Goal: Task Accomplishment & Management: Complete application form

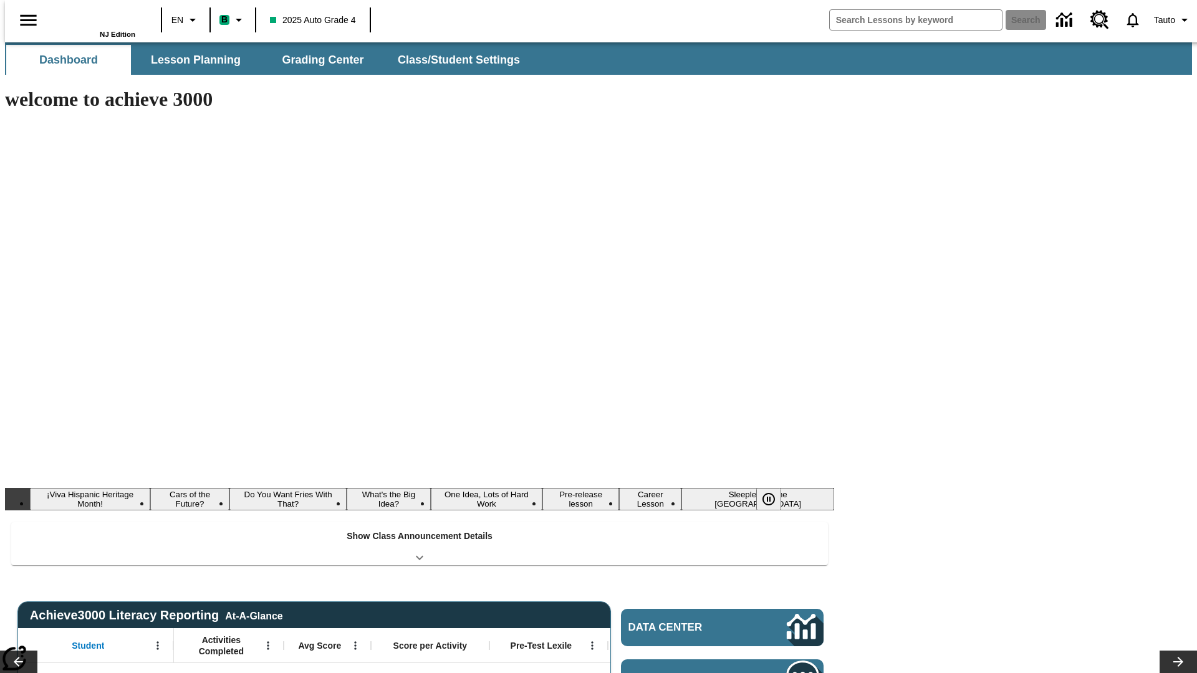
type input "-1"
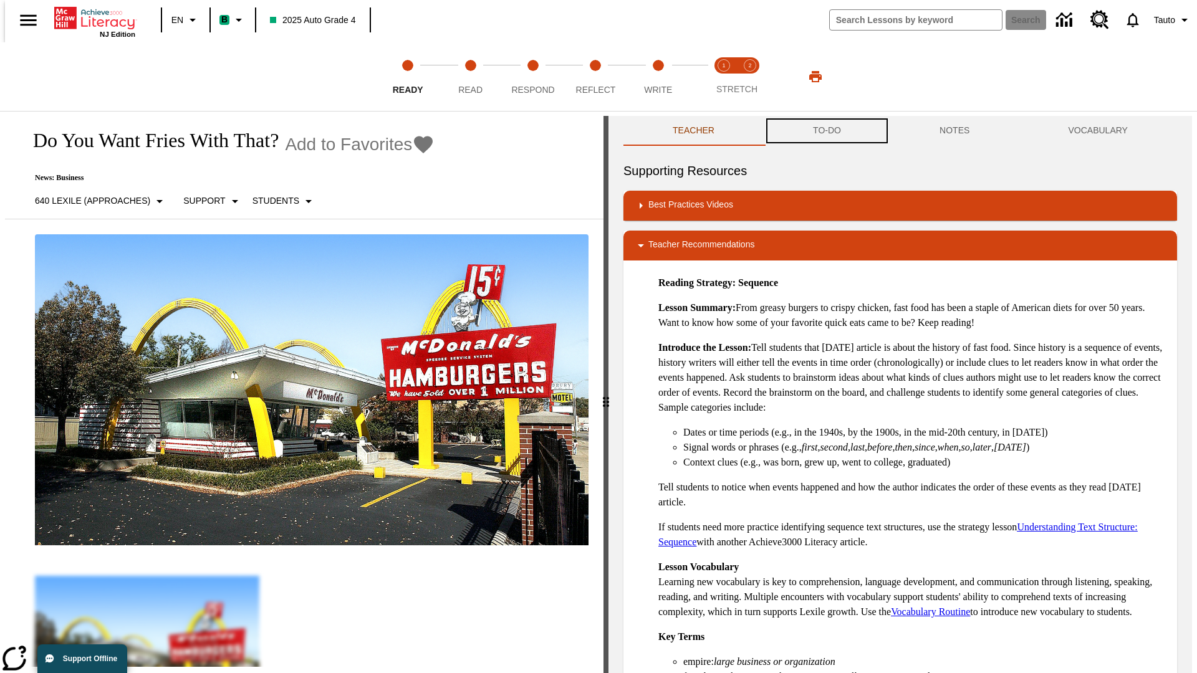
click at [826, 131] on button "TO-DO" at bounding box center [827, 131] width 127 height 30
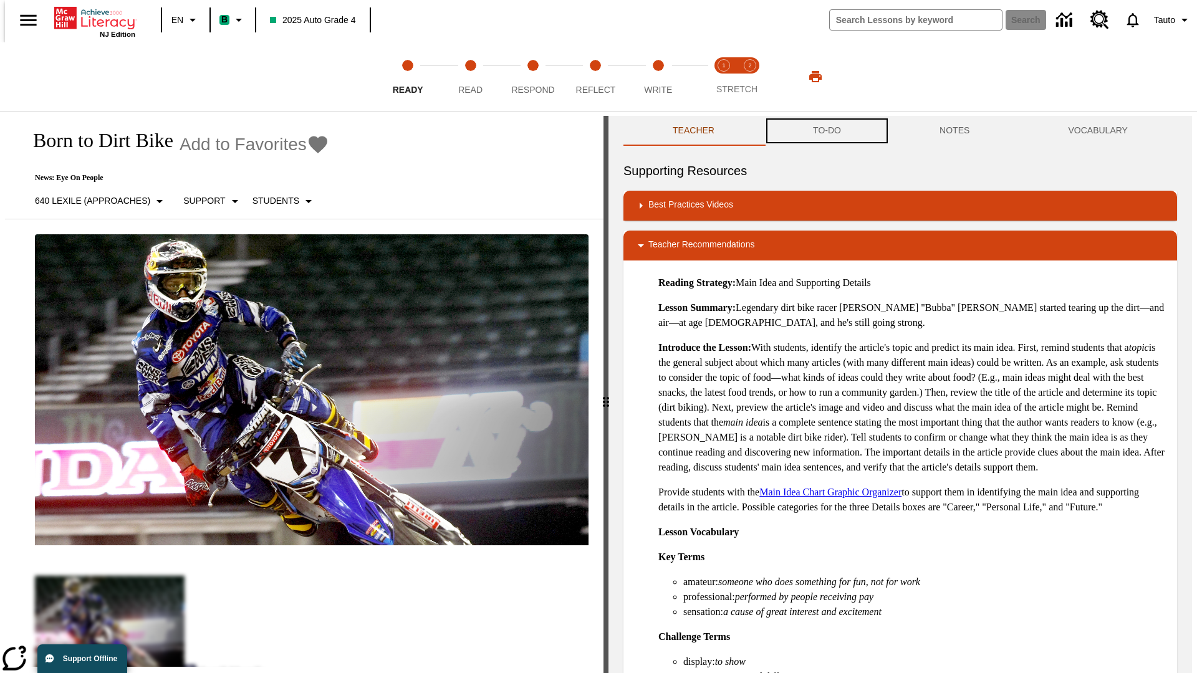
click at [826, 131] on button "TO-DO" at bounding box center [827, 131] width 127 height 30
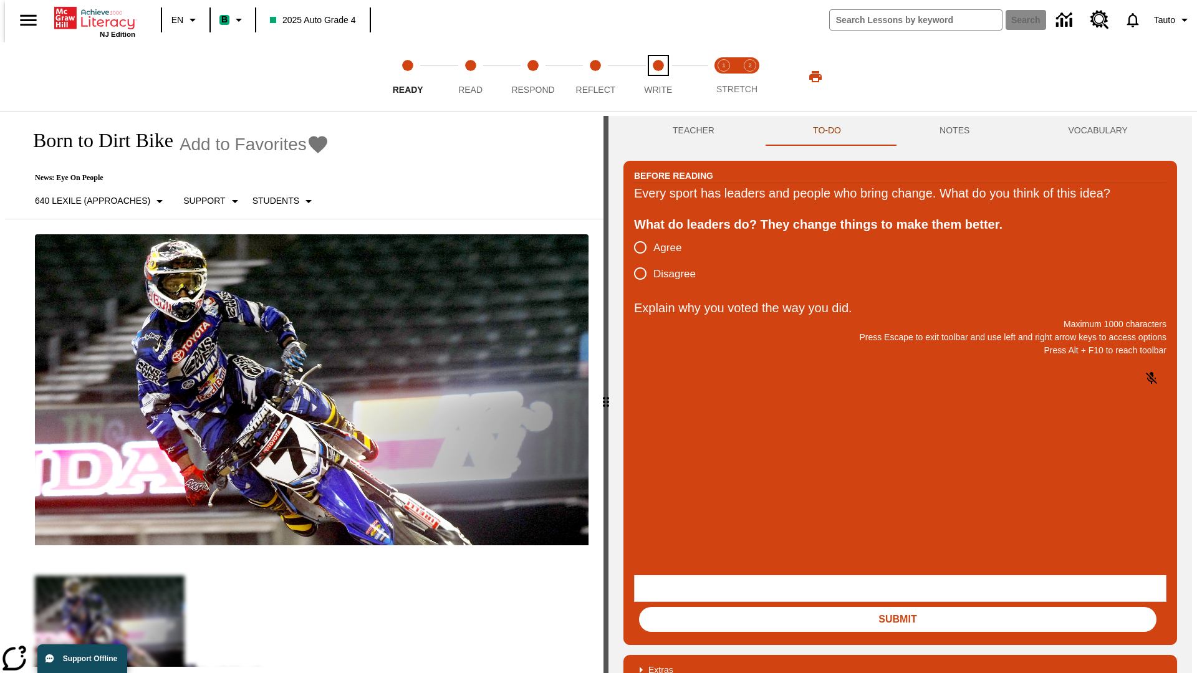
click at [658, 77] on span "Write" at bounding box center [658, 85] width 28 height 22
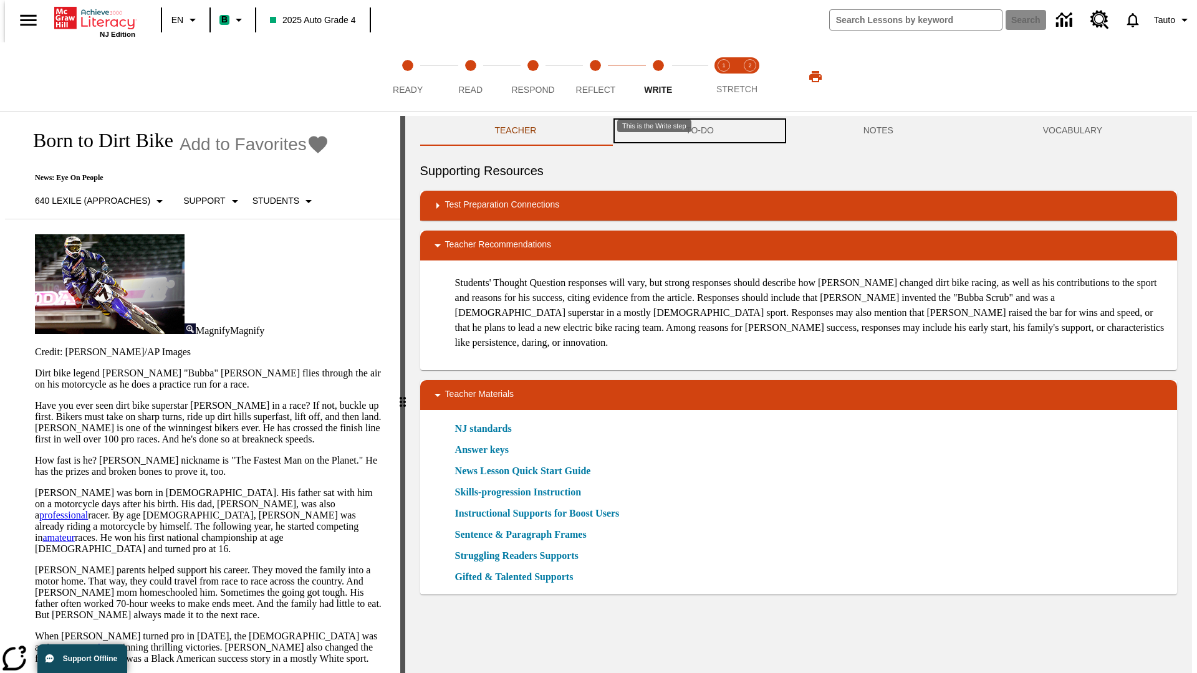
scroll to position [1, 0]
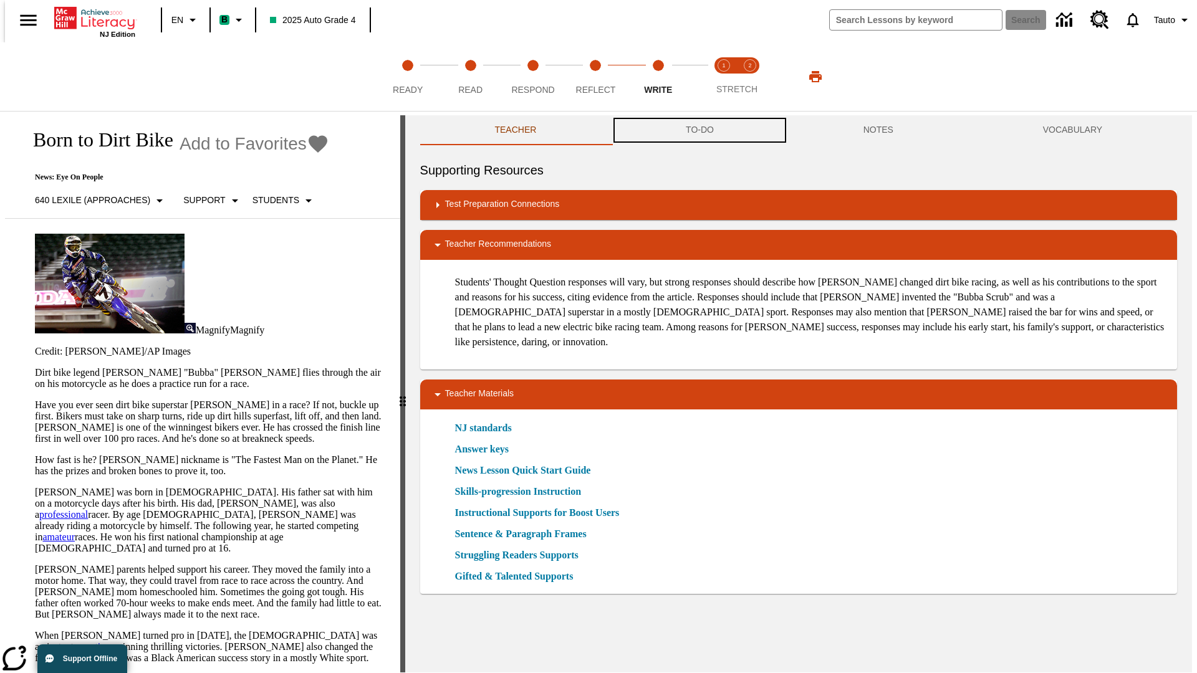
click at [699, 131] on button "TO-DO" at bounding box center [700, 130] width 178 height 30
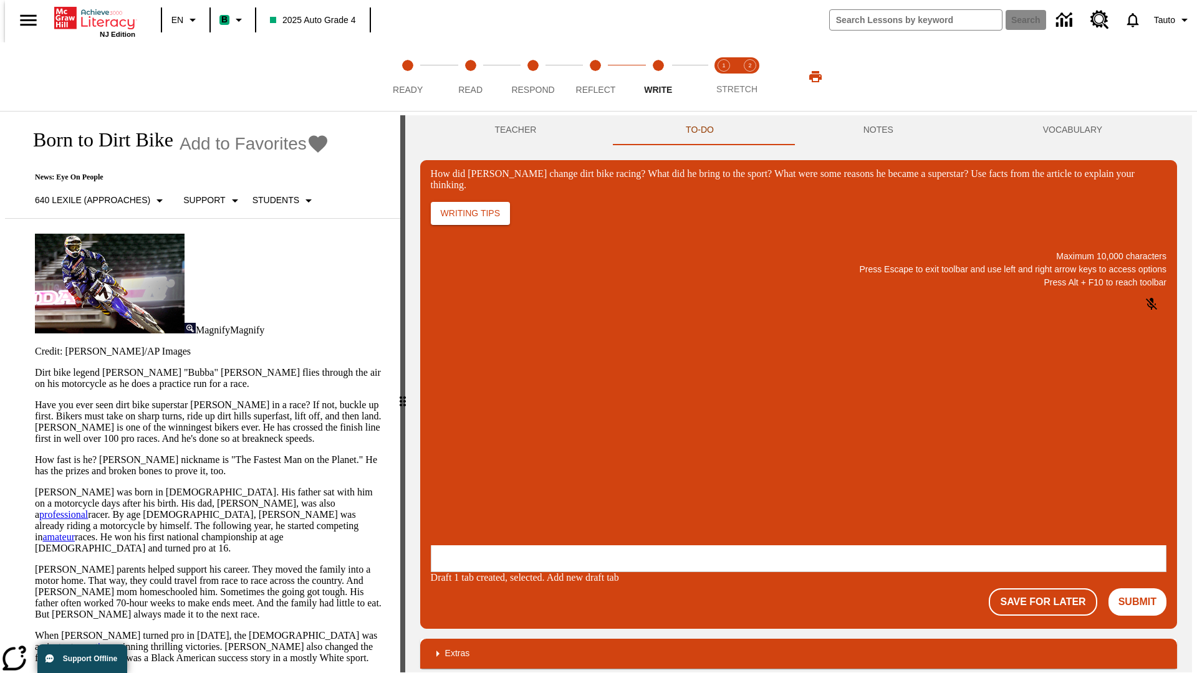
scroll to position [0, 0]
click at [1050, 588] on button "Save For Later" at bounding box center [1043, 601] width 108 height 27
click at [612, 466] on p "How did Stewart change dirt bike racing? What did he bring to the sport? What w…" at bounding box center [523, 464] width 177 height 11
click at [1050, 588] on button "Save For Later" at bounding box center [1043, 601] width 108 height 27
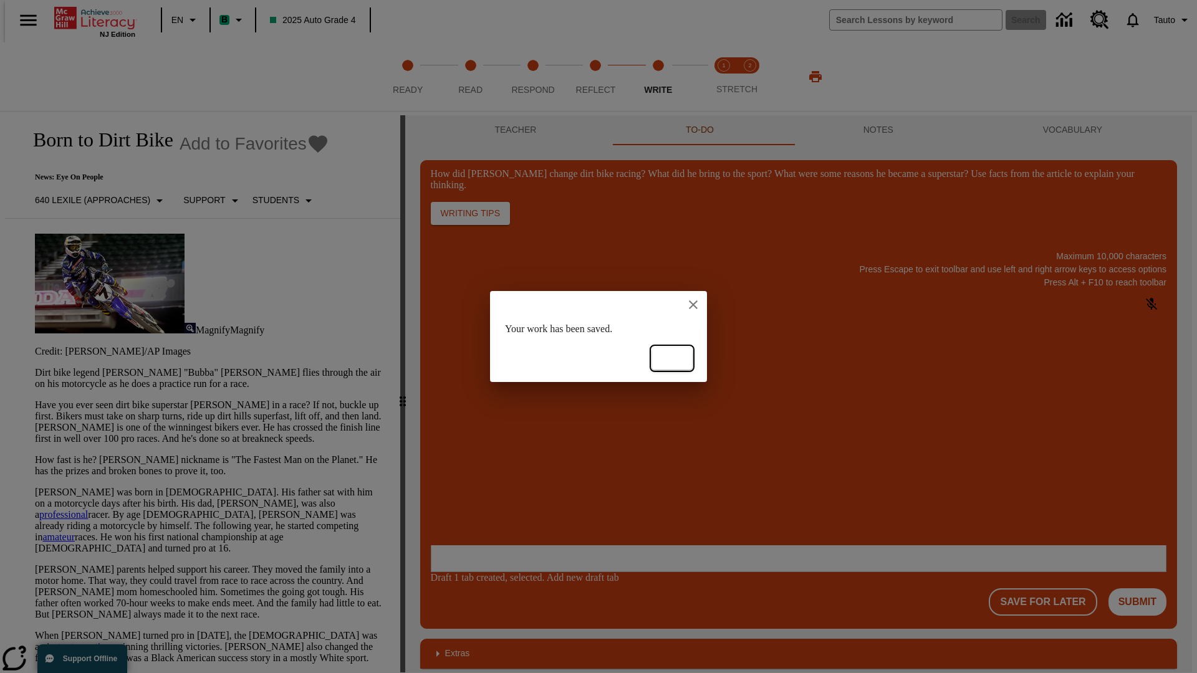
click at [672, 358] on button "Ok" at bounding box center [672, 358] width 40 height 23
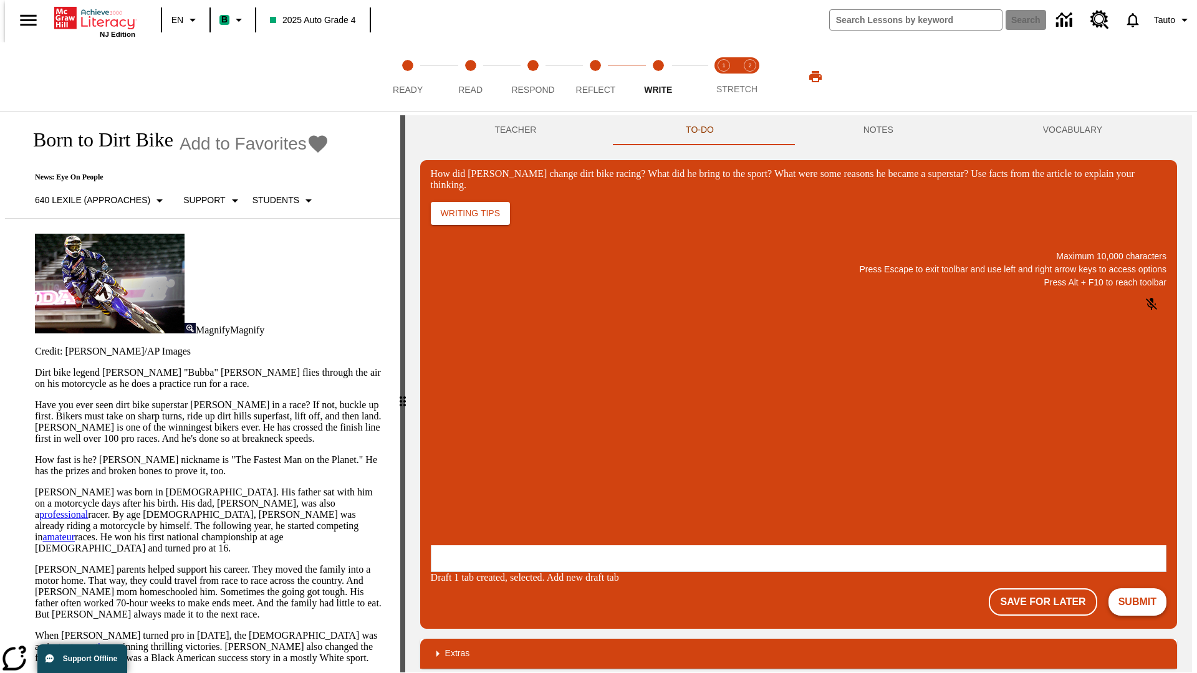
click at [1142, 588] on button "Submit" at bounding box center [1137, 601] width 58 height 27
